Goal: Find specific page/section: Find specific page/section

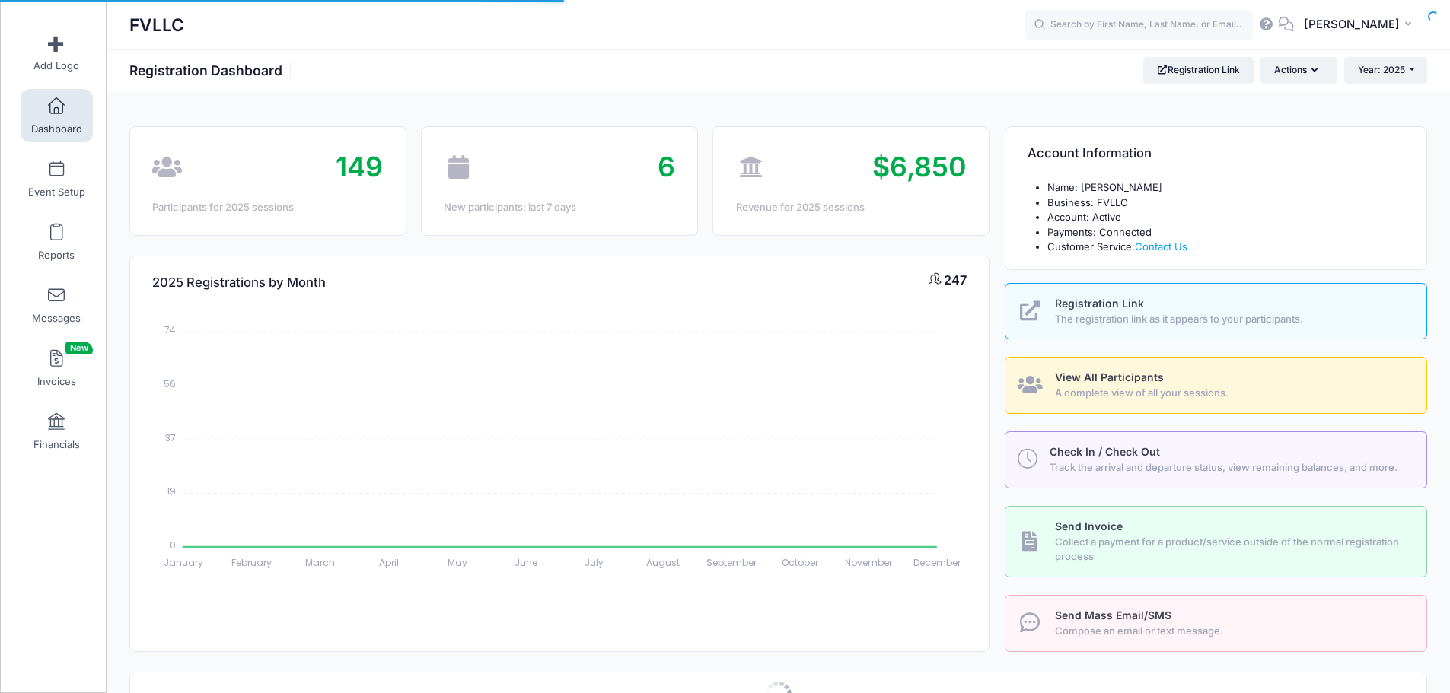
select select
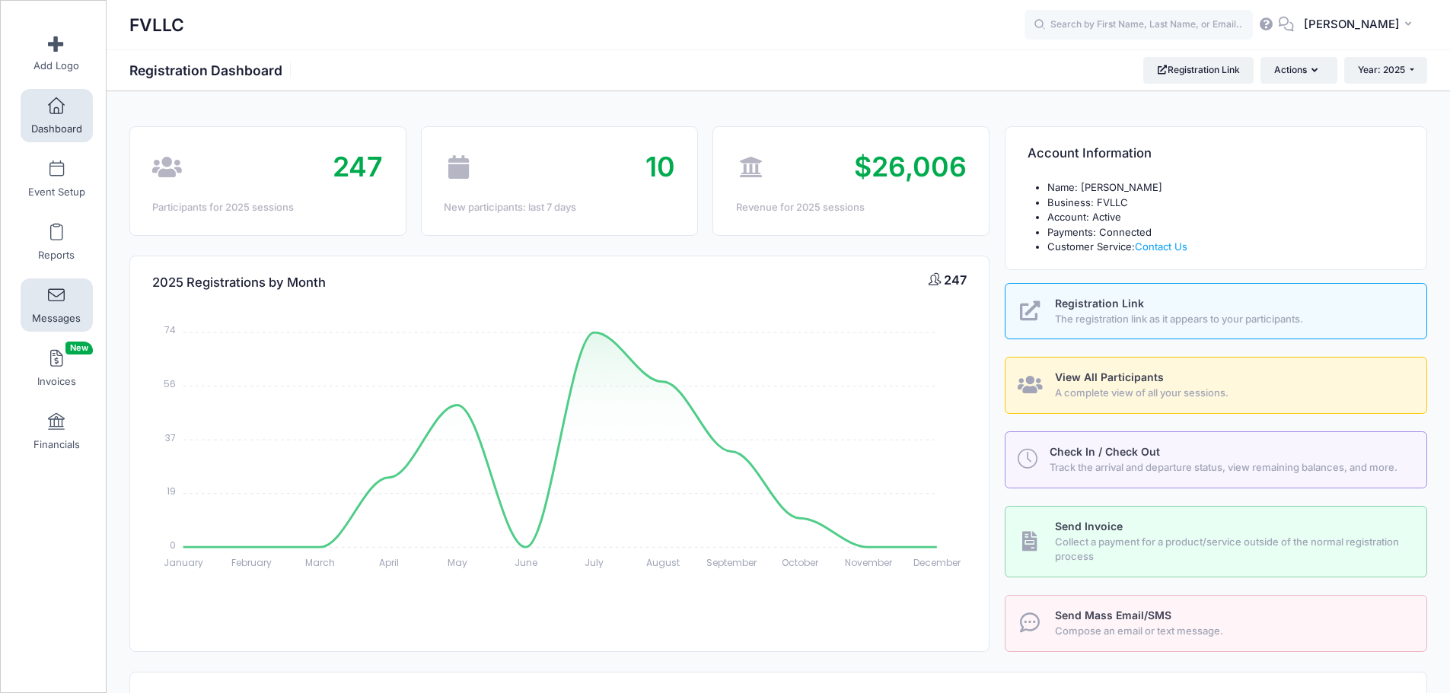
click at [59, 307] on link "Messages" at bounding box center [57, 305] width 72 height 53
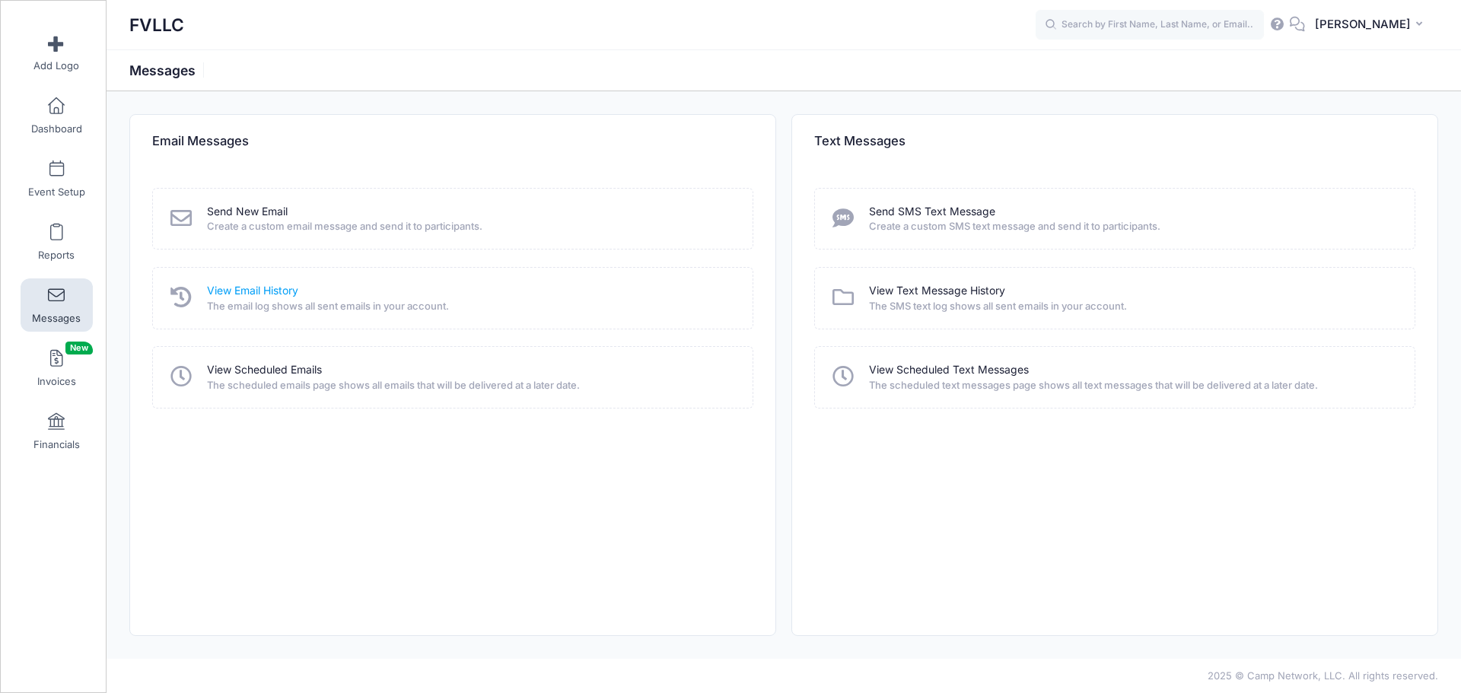
click at [268, 291] on link "View Email History" at bounding box center [252, 291] width 91 height 16
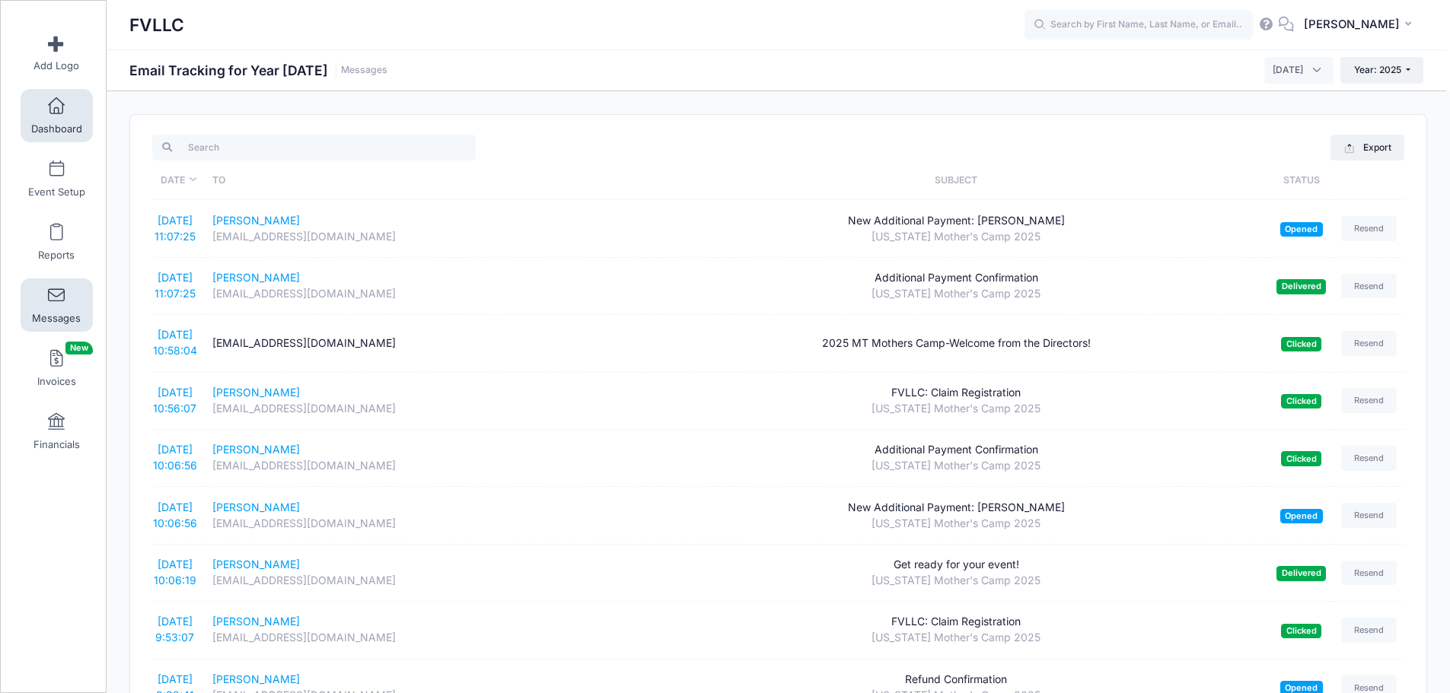
click at [50, 119] on link "Dashboard" at bounding box center [57, 115] width 72 height 53
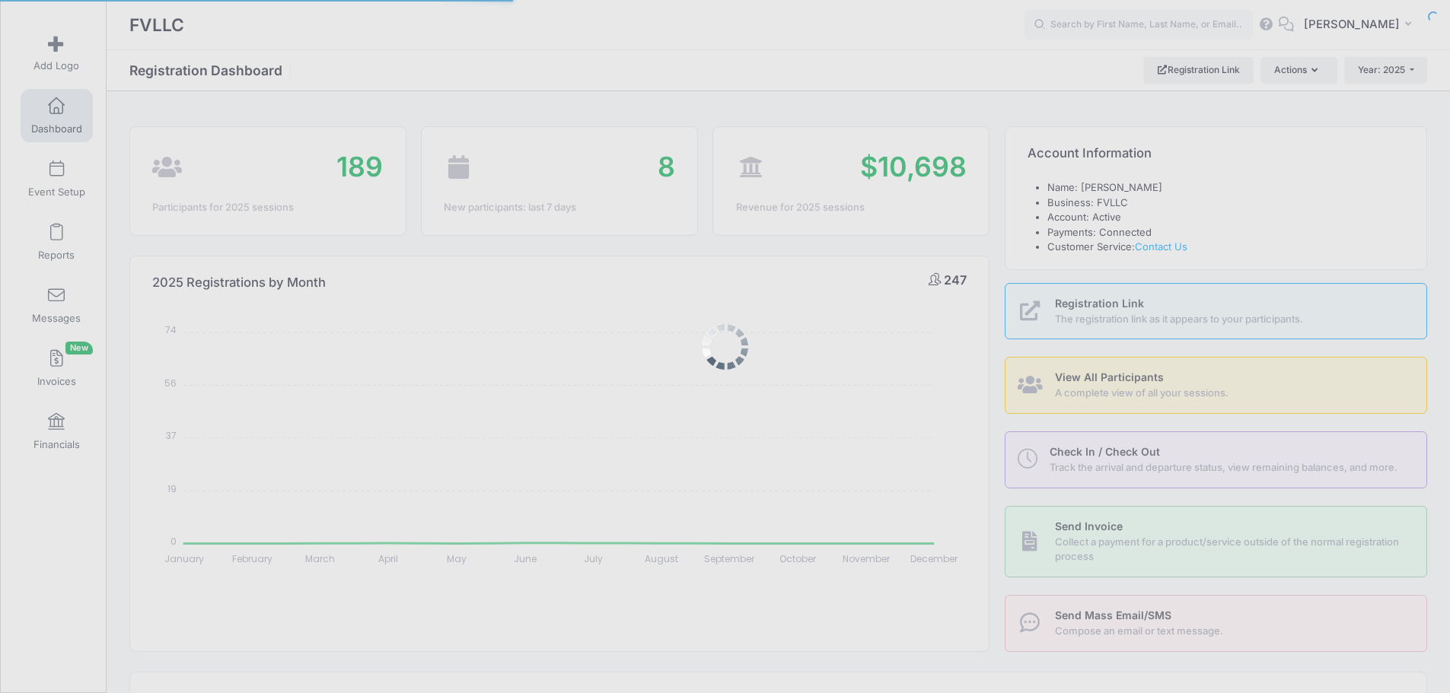
select select
